Goal: Entertainment & Leisure: Consume media (video, audio)

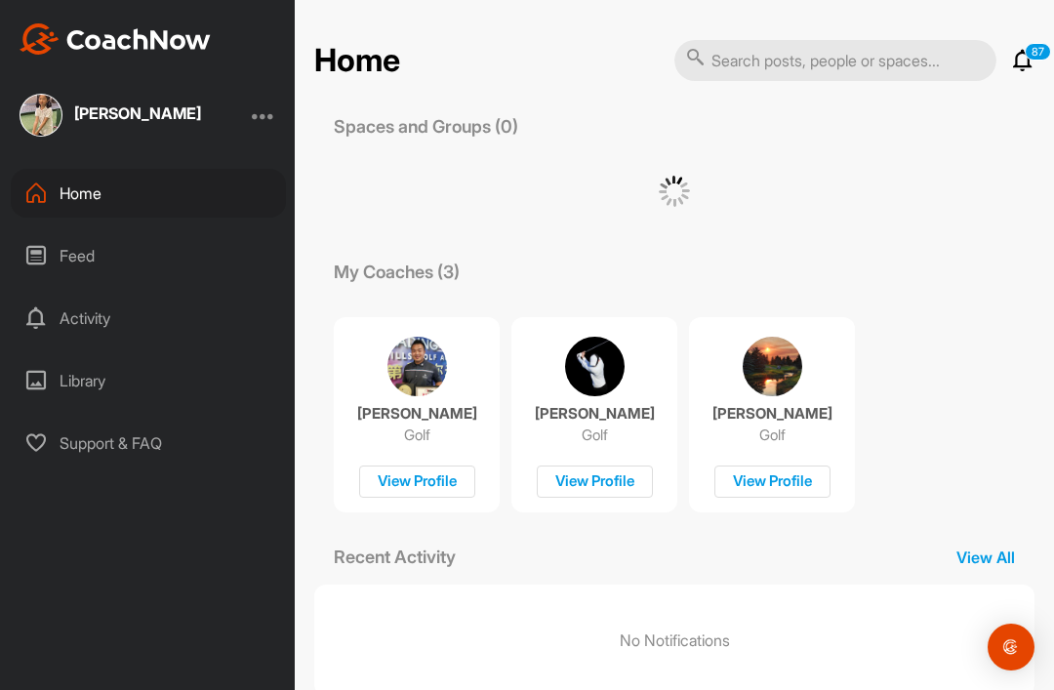
scroll to position [62, 0]
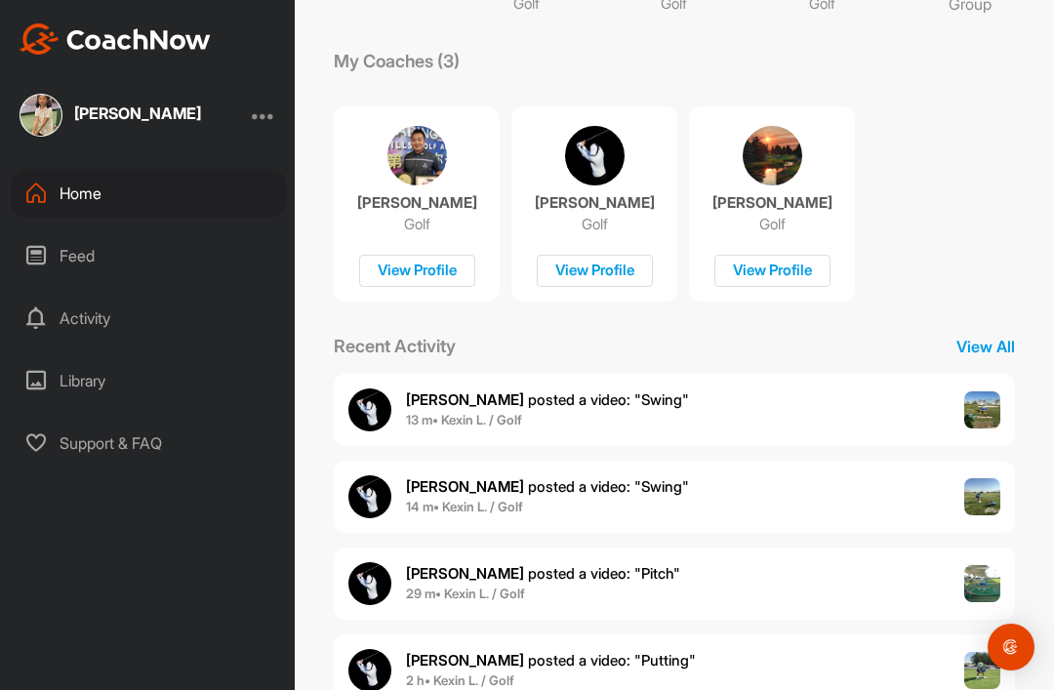
scroll to position [254, 0]
click at [513, 390] on div "Mariano O. posted a video : " Swing " 13 m • Kexin L. / Golf" at bounding box center [519, 411] width 341 height 43
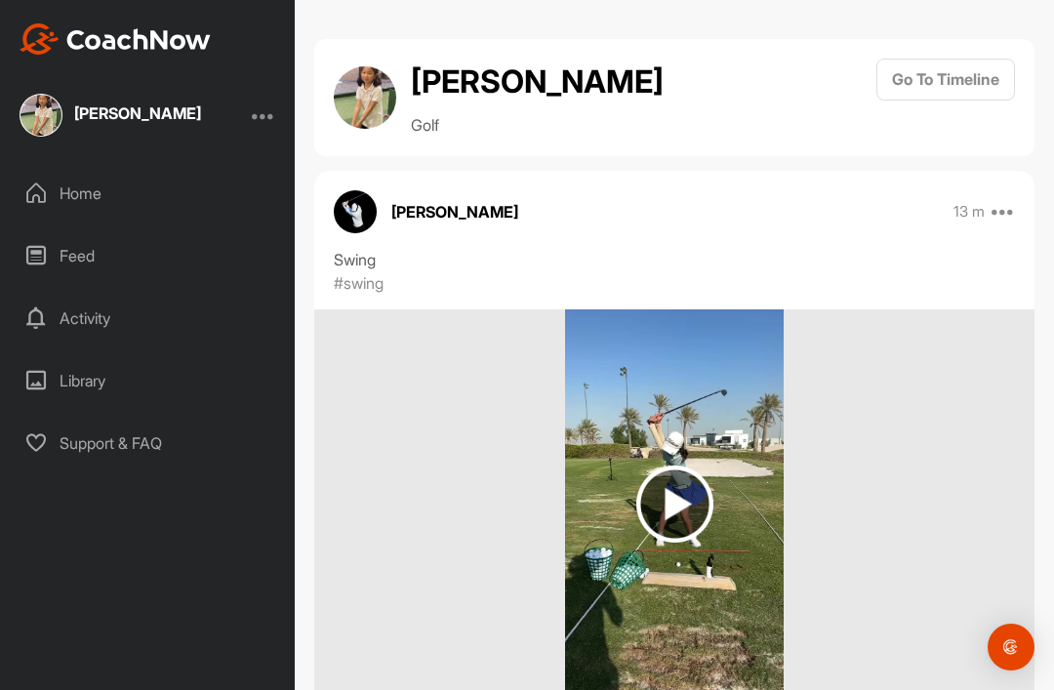
click at [682, 466] on img at bounding box center [674, 504] width 77 height 77
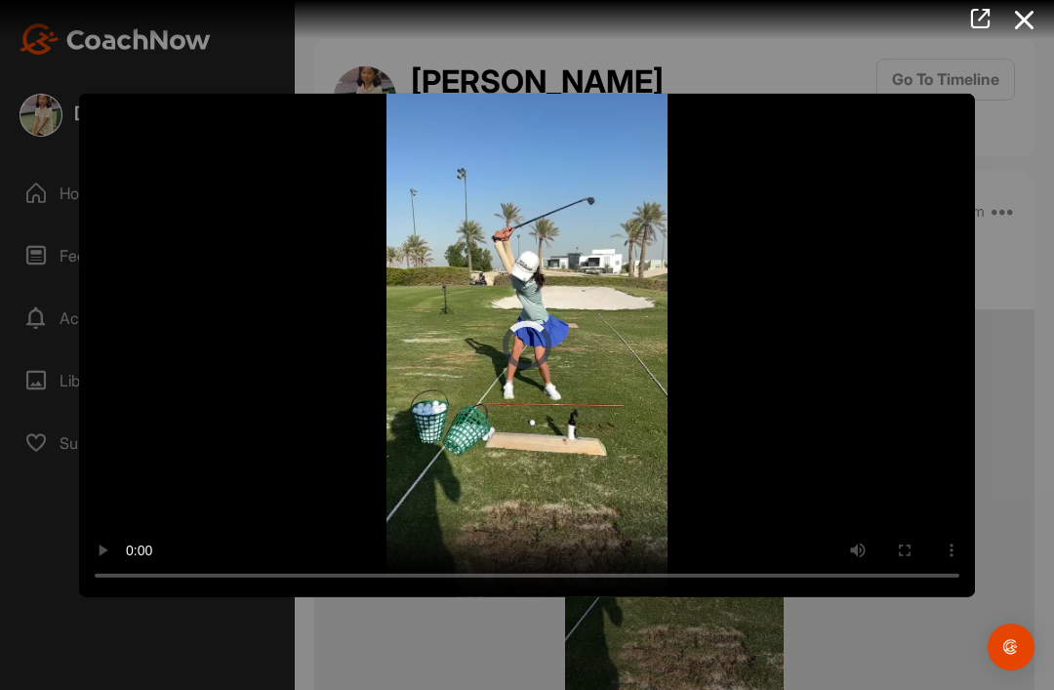
click at [534, 336] on video "Video Player" at bounding box center [527, 345] width 896 height 504
click at [524, 360] on video "Video Player" at bounding box center [527, 345] width 896 height 504
click at [540, 350] on video "Video Player" at bounding box center [527, 345] width 896 height 504
click at [1035, 22] on icon at bounding box center [1025, 20] width 45 height 36
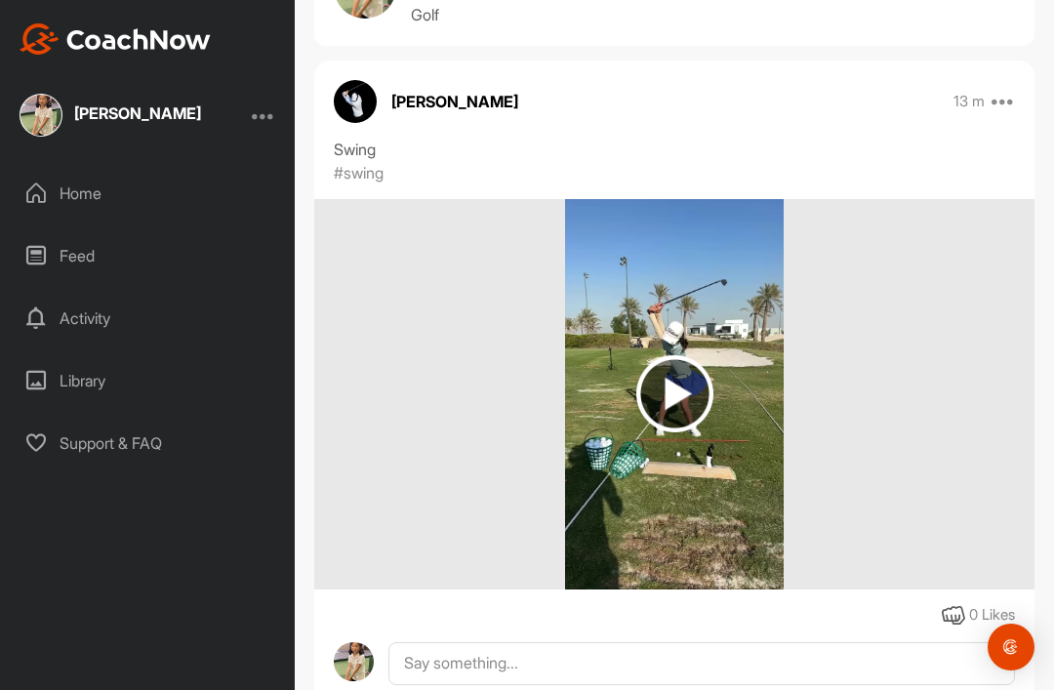
scroll to position [107, 0]
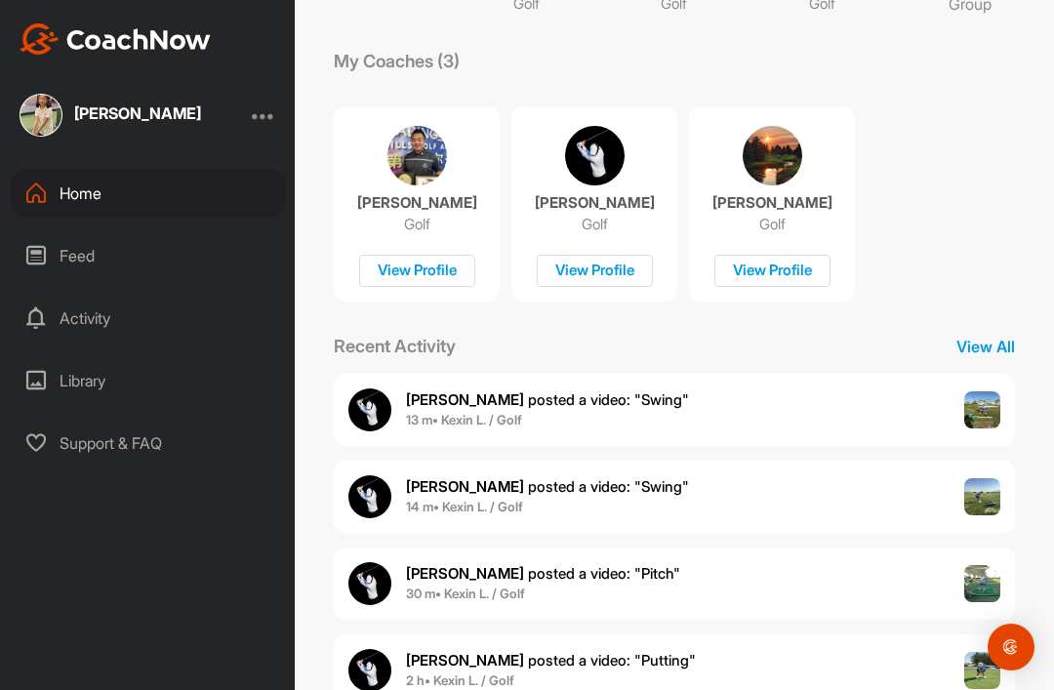
scroll to position [254, 0]
click at [625, 478] on span "Mariano O. posted a video : " Swing "" at bounding box center [547, 487] width 283 height 19
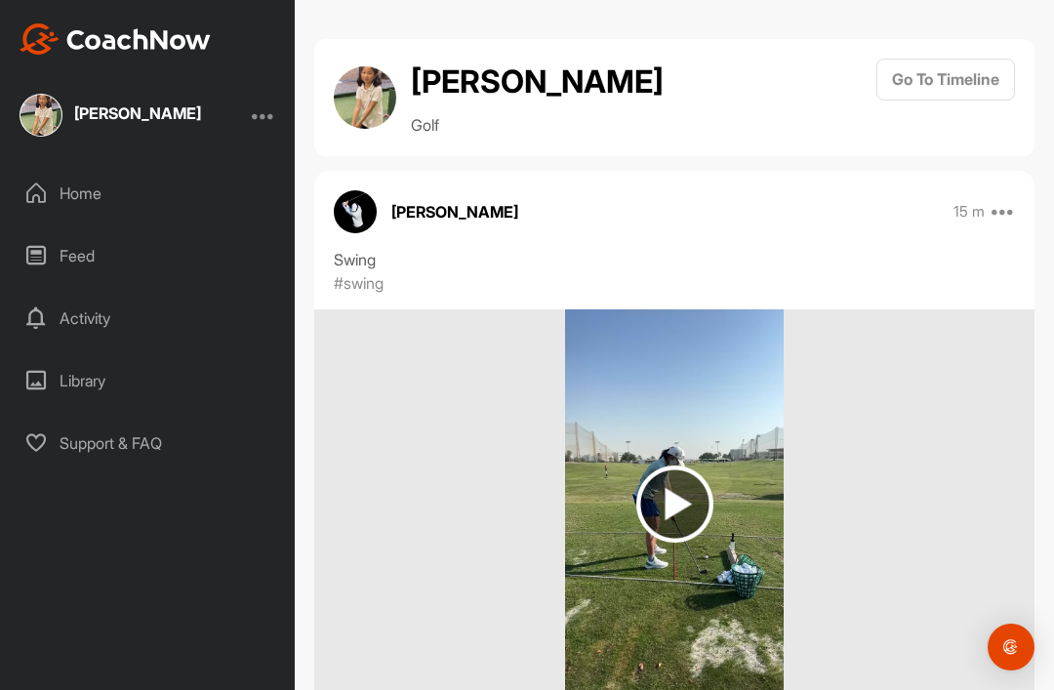
click at [715, 432] on img at bounding box center [674, 504] width 218 height 390
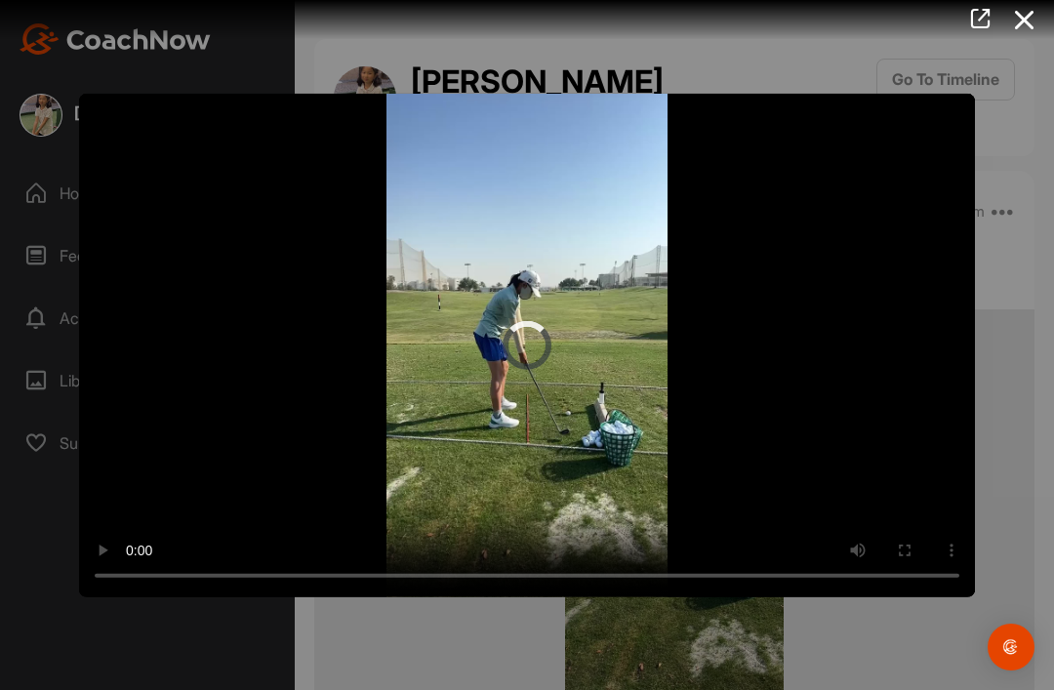
click at [519, 347] on video "Video Player" at bounding box center [527, 345] width 896 height 504
click at [513, 369] on video "Video Player" at bounding box center [527, 345] width 896 height 504
click at [523, 357] on video "Video Player" at bounding box center [527, 345] width 896 height 504
click at [532, 349] on video "Video Player" at bounding box center [527, 345] width 896 height 504
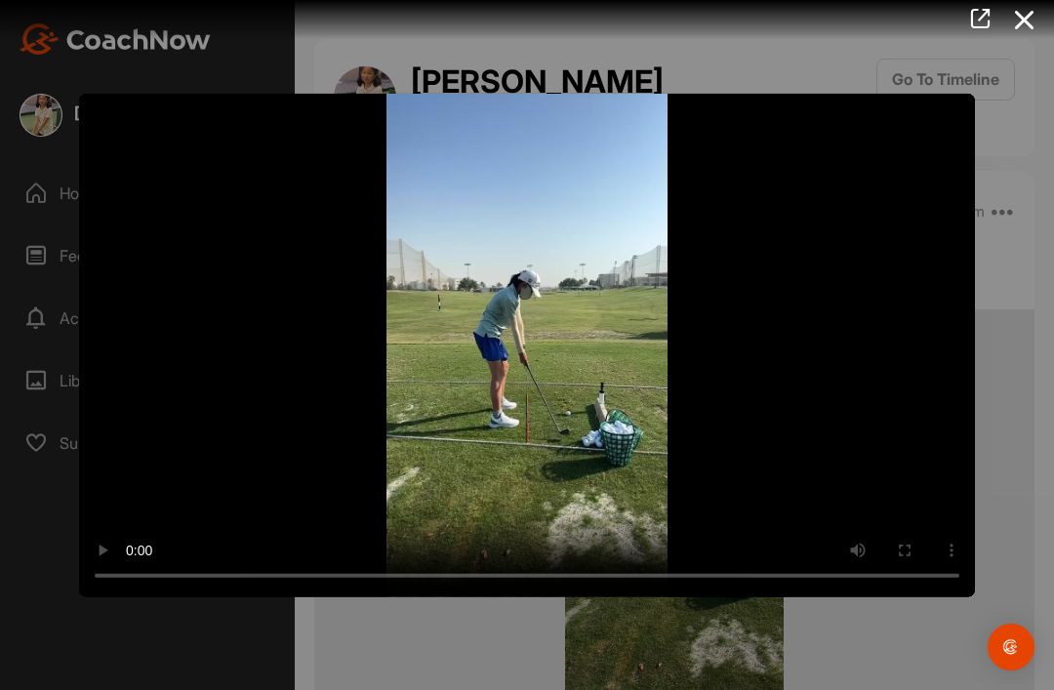
click at [1025, 19] on icon at bounding box center [1025, 20] width 45 height 36
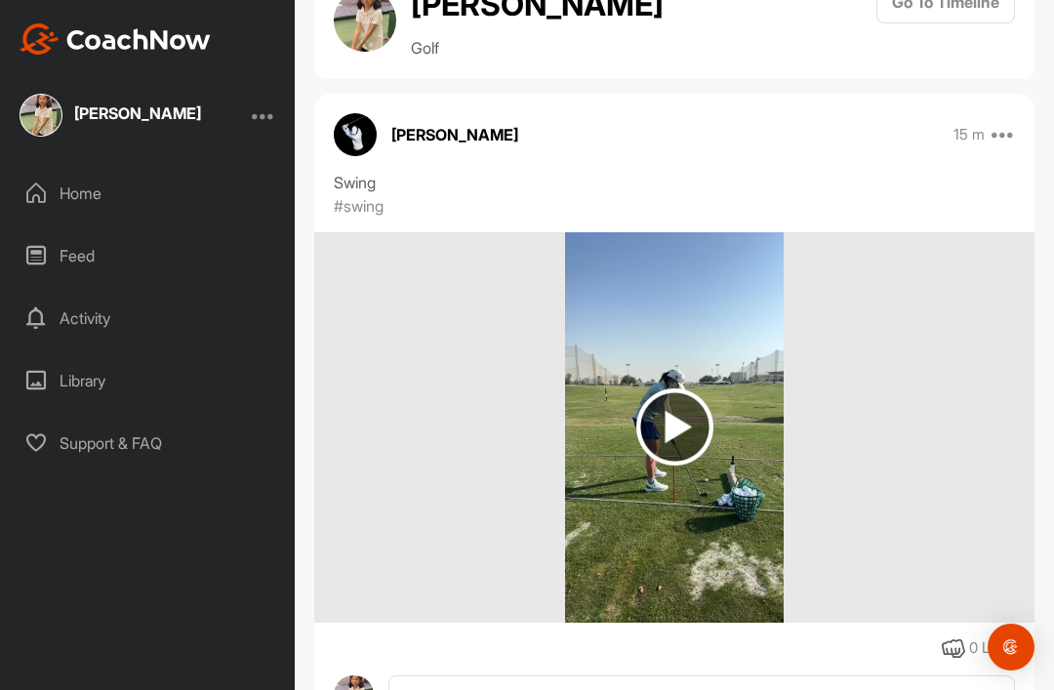
scroll to position [71, 0]
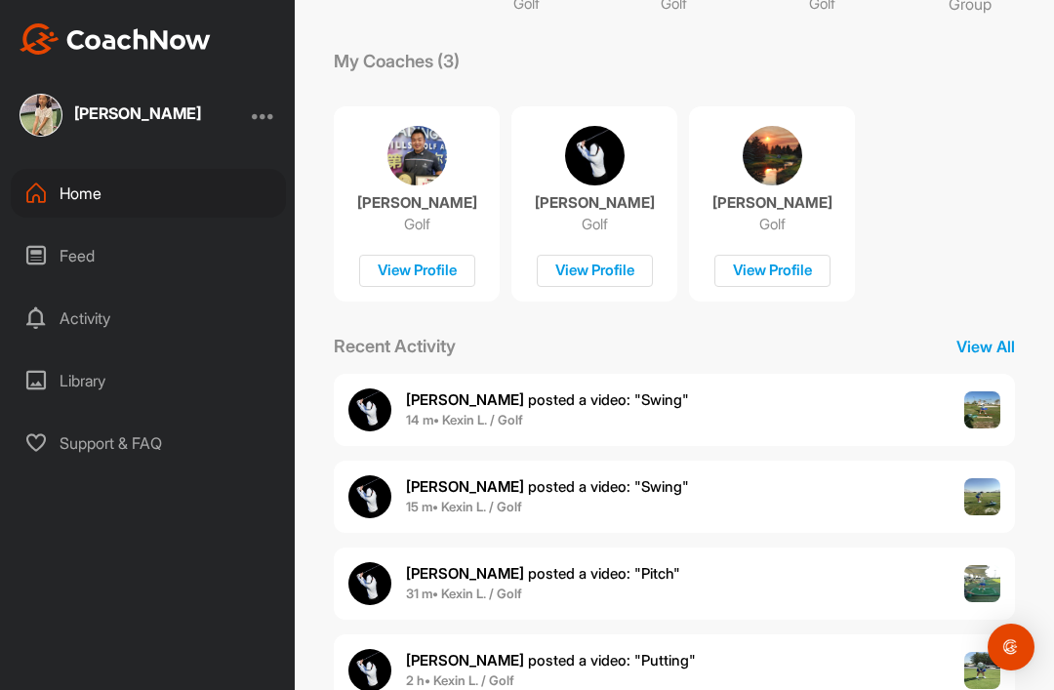
scroll to position [254, 0]
click at [598, 565] on span "Mariano O. posted a video : " Pitch "" at bounding box center [543, 574] width 274 height 19
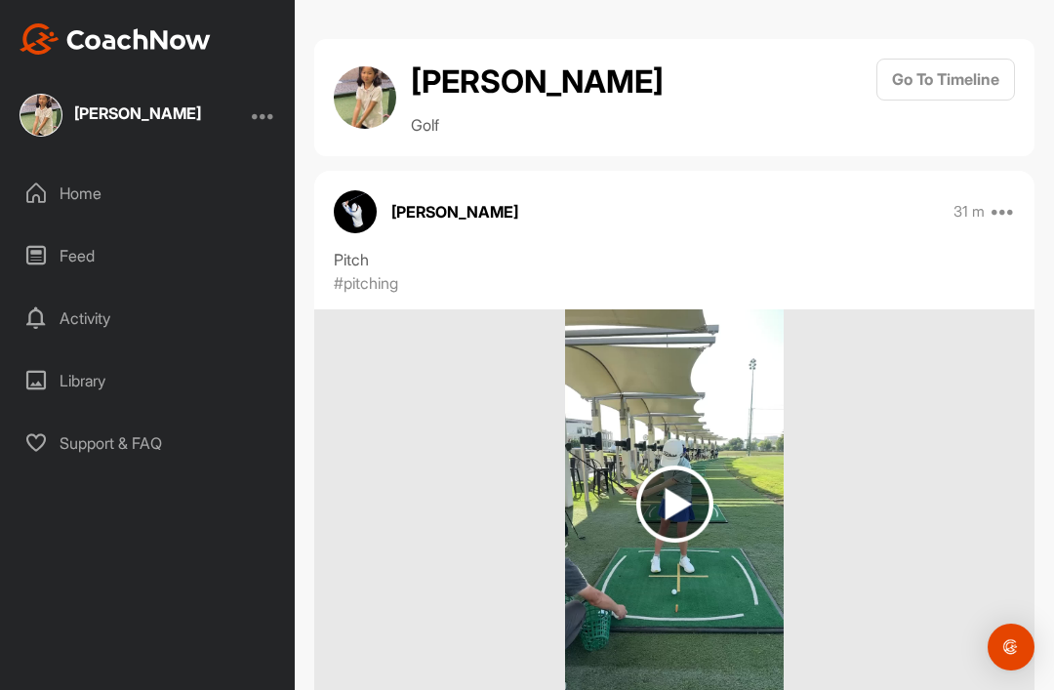
click at [694, 466] on img at bounding box center [674, 504] width 77 height 77
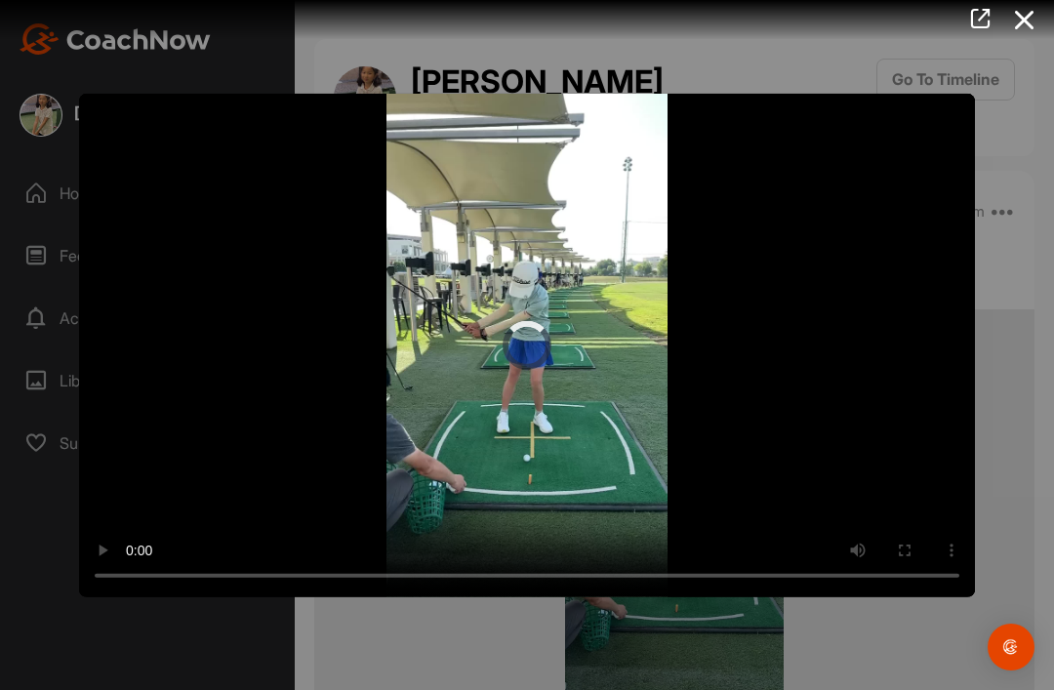
click at [533, 357] on video "Video Player" at bounding box center [527, 345] width 896 height 504
click at [515, 362] on video "Video Player" at bounding box center [527, 345] width 896 height 504
click at [1042, 16] on icon at bounding box center [1025, 20] width 45 height 36
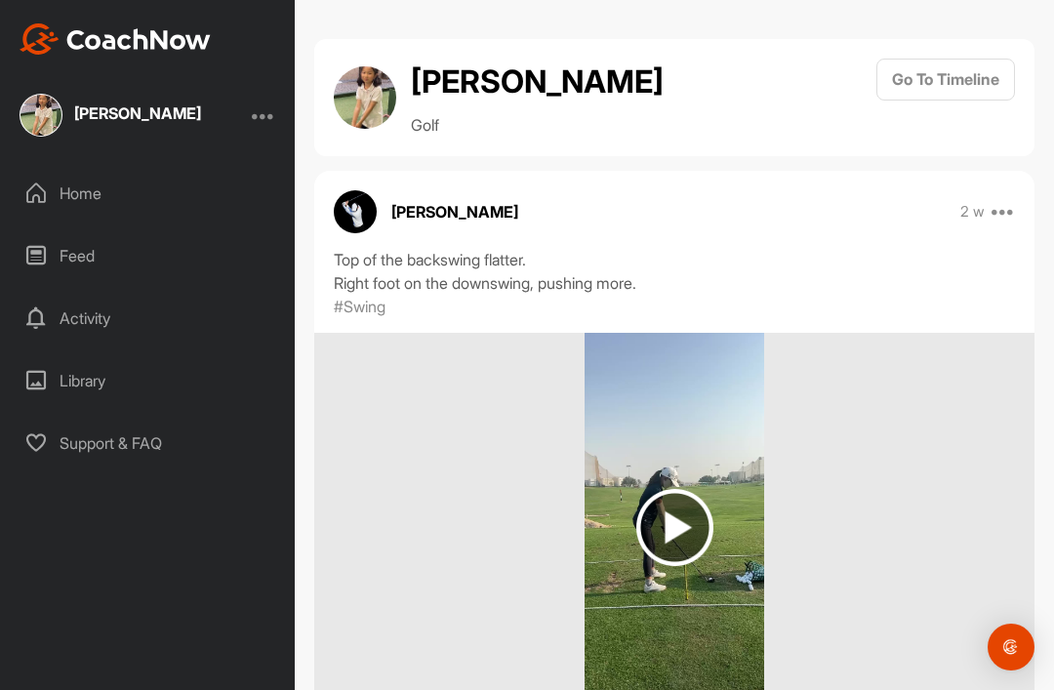
click at [134, 105] on div "[PERSON_NAME]" at bounding box center [137, 113] width 127 height 16
click at [119, 103] on div "[PERSON_NAME]" at bounding box center [137, 115] width 127 height 24
click at [507, 200] on p "[PERSON_NAME]" at bounding box center [454, 211] width 127 height 23
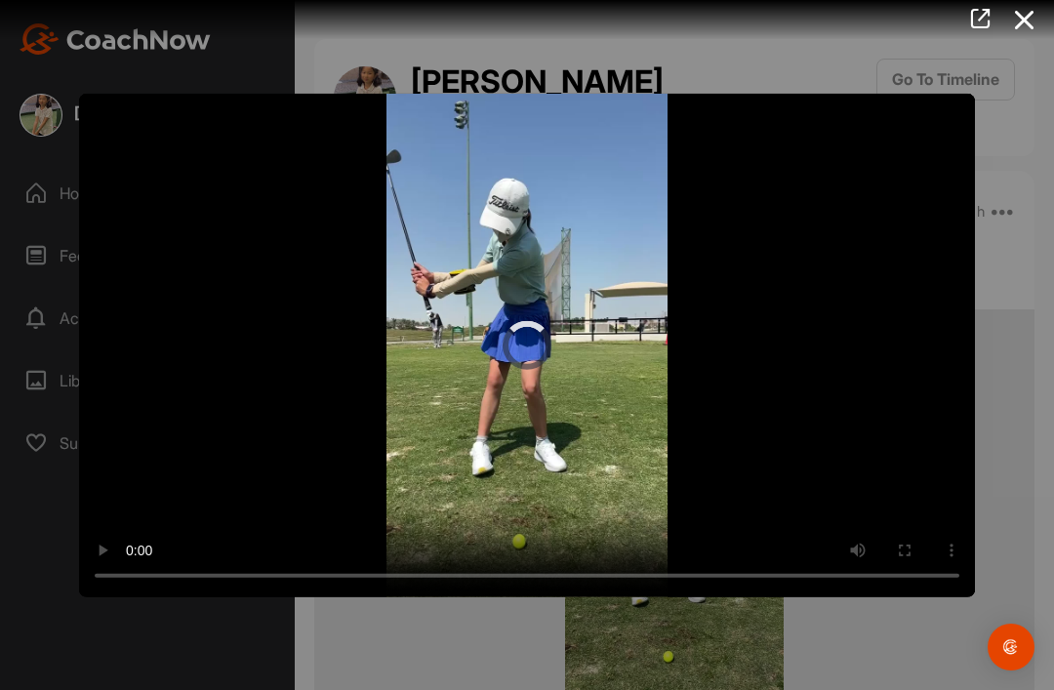
click at [517, 360] on video "Video Player" at bounding box center [527, 345] width 896 height 504
click at [1043, 21] on icon at bounding box center [1025, 20] width 45 height 36
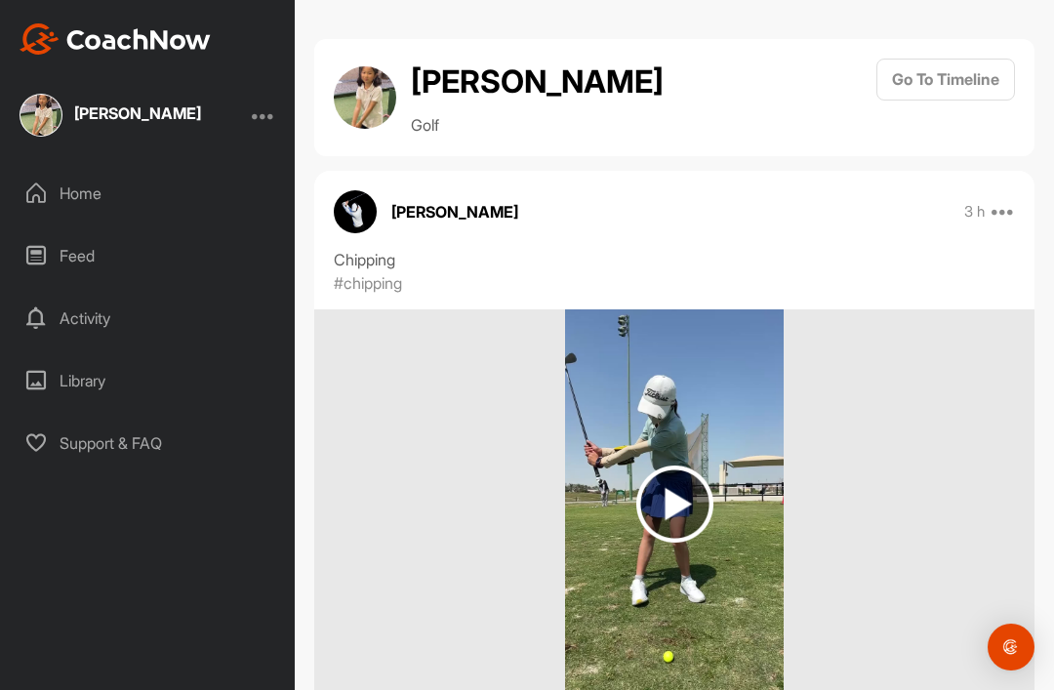
click at [146, 122] on div "[PERSON_NAME]" at bounding box center [137, 115] width 127 height 24
click at [135, 118] on div "[PERSON_NAME]" at bounding box center [137, 113] width 127 height 16
click at [89, 198] on div "Home" at bounding box center [148, 193] width 275 height 49
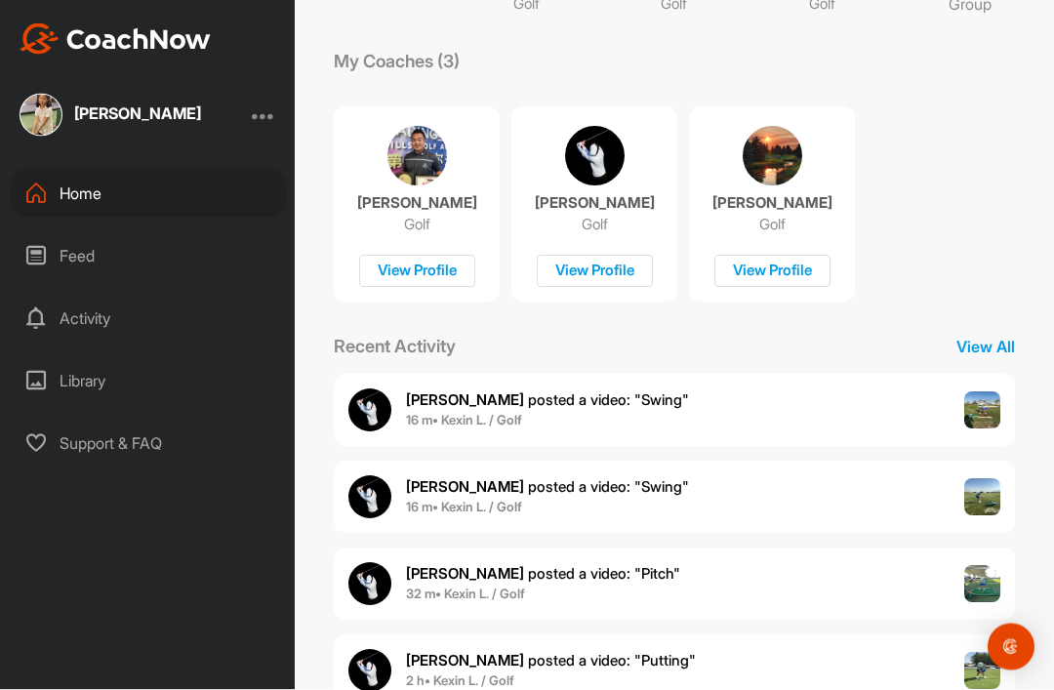
scroll to position [62, 0]
